Goal: Task Accomplishment & Management: Complete application form

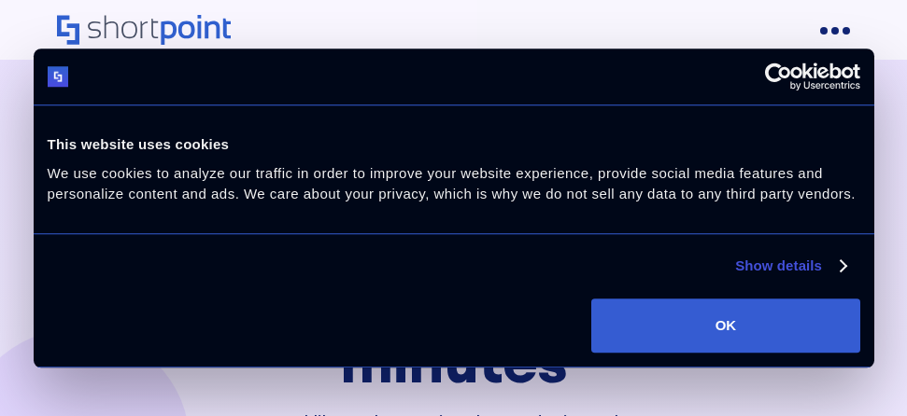
scroll to position [10605, 0]
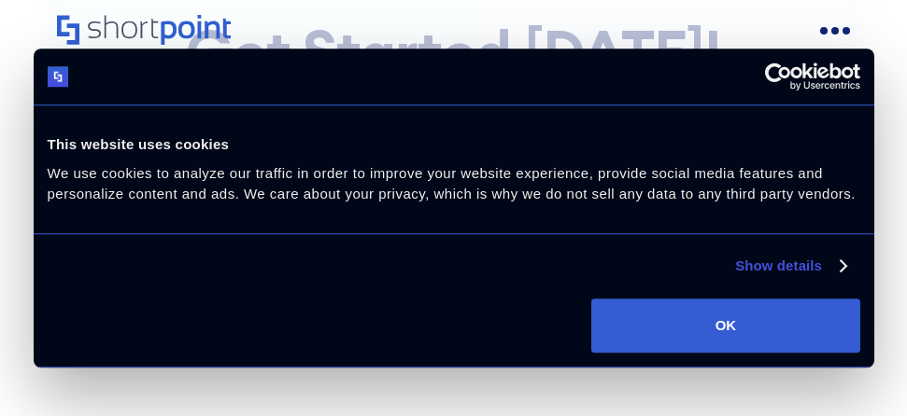
click at [453, 208] on div "This website uses cookies We use cookies to analyze our traffic in order to imp…" at bounding box center [453, 169] width 830 height 117
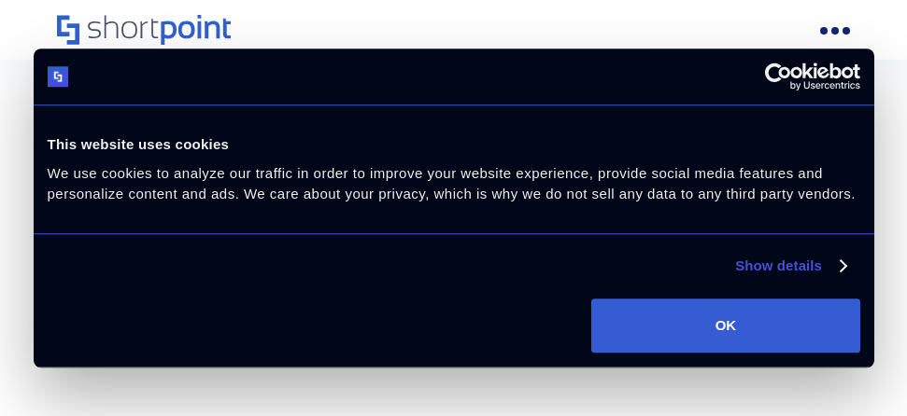
click at [725, 325] on button "OK" at bounding box center [725, 326] width 268 height 54
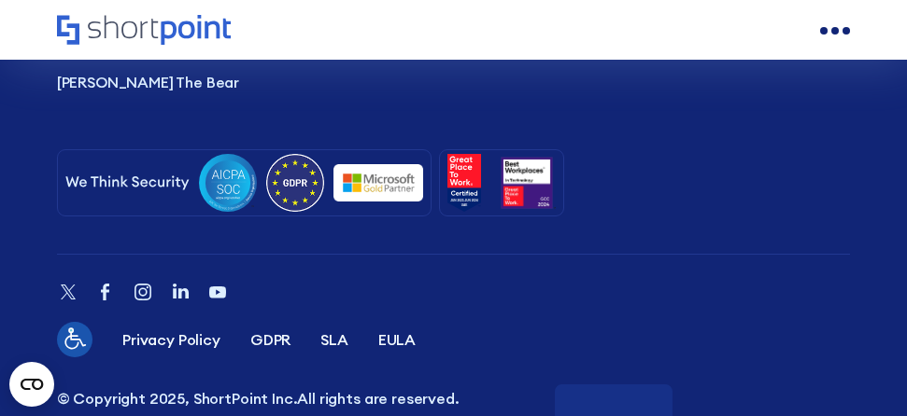
scroll to position [11907, 0]
